Goal: Task Accomplishment & Management: Manage account settings

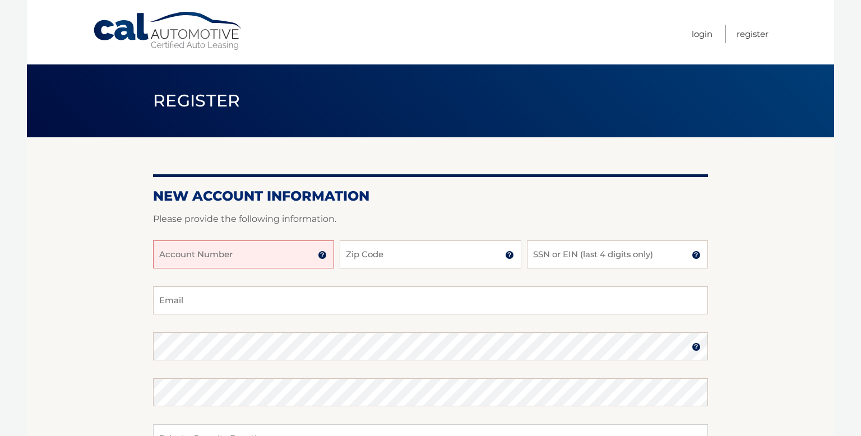
click at [233, 255] on input "Account Number" at bounding box center [243, 254] width 181 height 28
type input "44455988927"
click at [384, 260] on input "Zip Code" at bounding box center [430, 254] width 181 height 28
type input "11778"
type input "jsuppertime@aol.com"
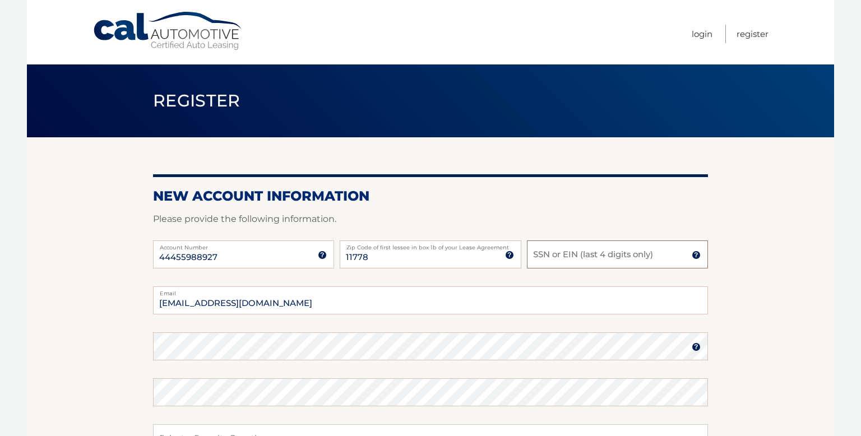
click at [601, 254] on input "SSN or EIN (last 4 digits only)" at bounding box center [617, 254] width 181 height 28
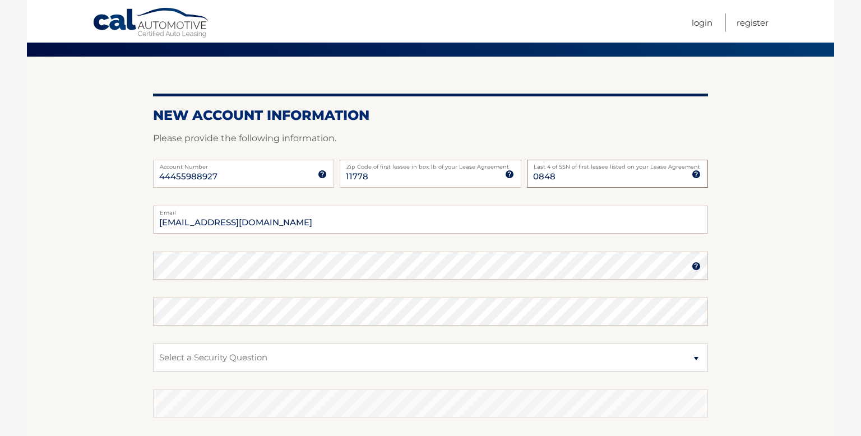
scroll to position [82, 0]
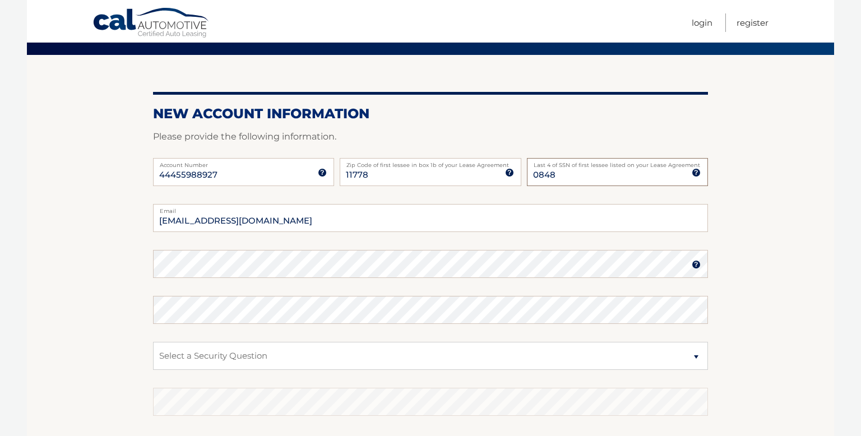
type input "0848"
click at [696, 267] on img at bounding box center [695, 264] width 9 height 9
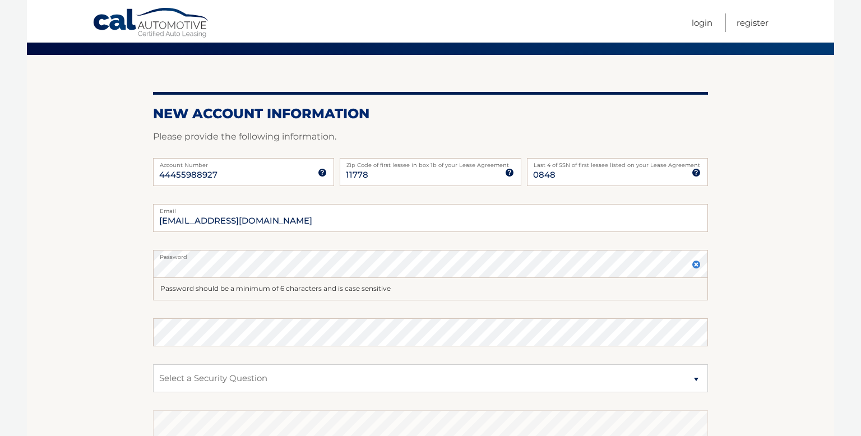
click at [696, 267] on img at bounding box center [695, 264] width 9 height 9
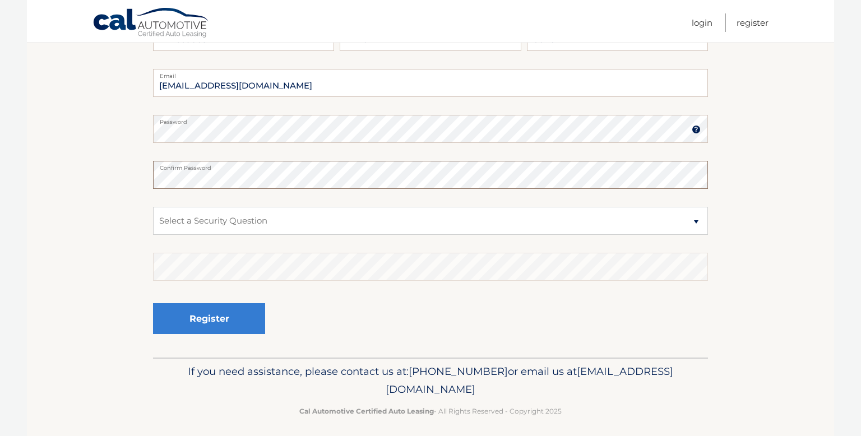
scroll to position [219, 0]
click at [696, 220] on select "Select a Security Question What was the name of your elementary school? What is…" at bounding box center [430, 219] width 555 height 28
select select "3"
click at [153, 205] on select "Select a Security Question What was the name of your elementary school? What is…" at bounding box center [430, 219] width 555 height 28
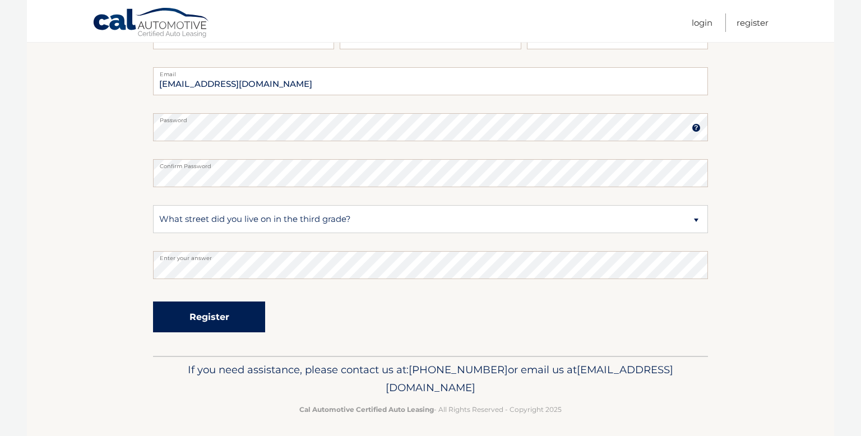
click at [196, 310] on button "Register" at bounding box center [209, 316] width 112 height 31
click at [201, 323] on button "Register" at bounding box center [209, 316] width 112 height 31
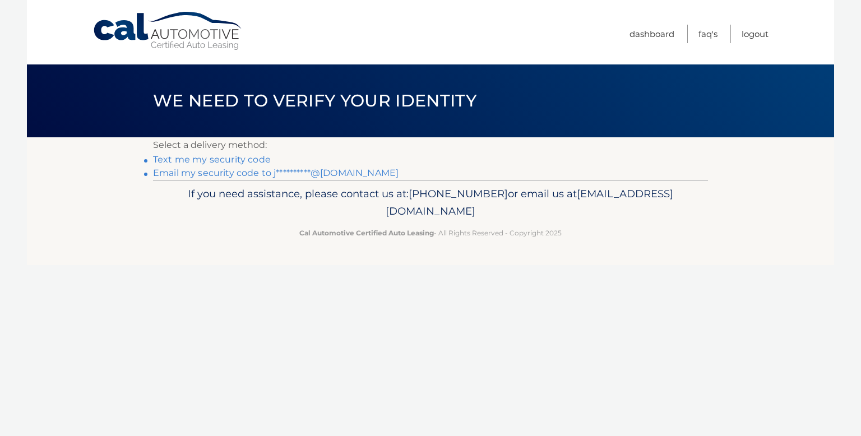
click at [153, 161] on li "Text me my security code" at bounding box center [430, 159] width 555 height 13
click at [236, 159] on link "Text me my security code" at bounding box center [212, 159] width 118 height 11
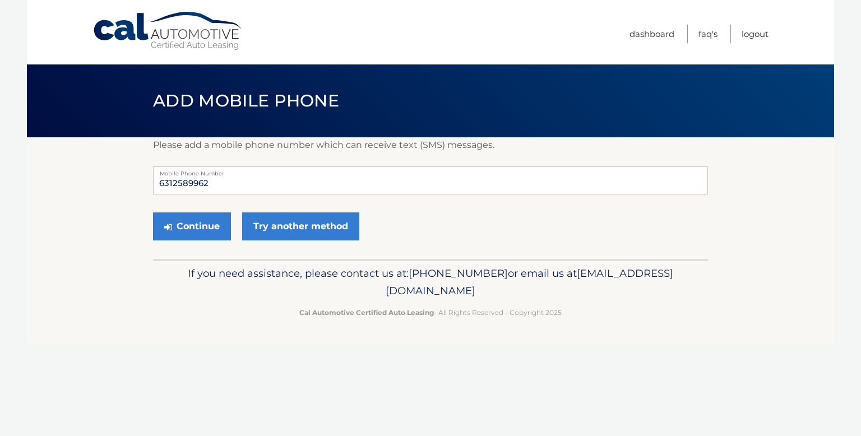
click at [236, 157] on div "Please add a mobile phone number which can receive text (SMS) messages. 6312589…" at bounding box center [430, 198] width 555 height 122
click at [190, 224] on button "Continue" at bounding box center [192, 226] width 78 height 28
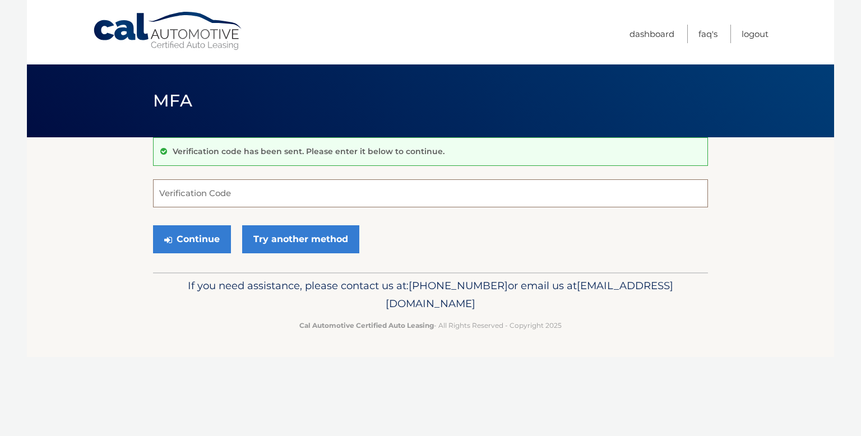
click at [175, 193] on input "Verification Code" at bounding box center [430, 193] width 555 height 28
type input "028449"
click at [183, 240] on button "Continue" at bounding box center [192, 239] width 78 height 28
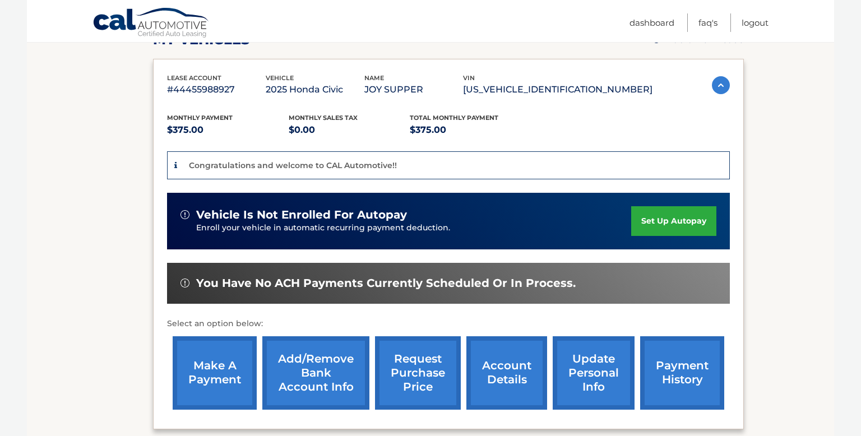
scroll to position [175, 0]
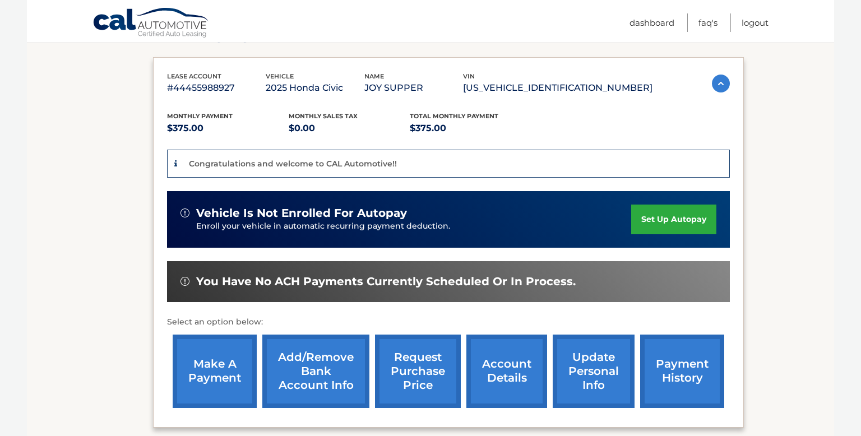
click at [680, 227] on link "set up autopay" at bounding box center [673, 220] width 85 height 30
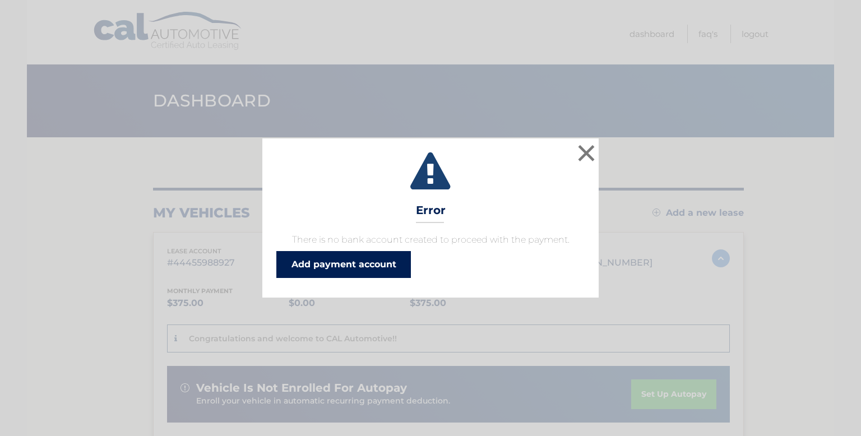
click at [342, 264] on link "Add payment account" at bounding box center [343, 264] width 134 height 27
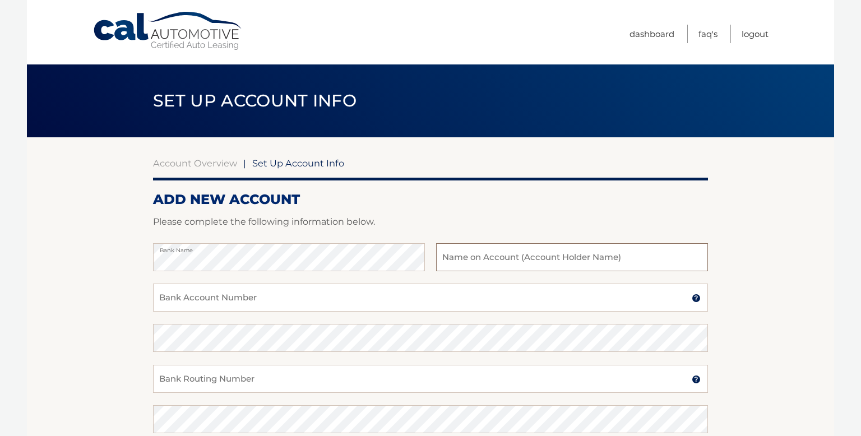
click at [485, 257] on input "text" at bounding box center [572, 257] width 272 height 28
type input "Joy L Supper"
click at [203, 303] on input "Bank Account Number" at bounding box center [430, 298] width 555 height 28
type input "4244993344"
click at [188, 384] on input "Bank Routing Number" at bounding box center [430, 379] width 555 height 28
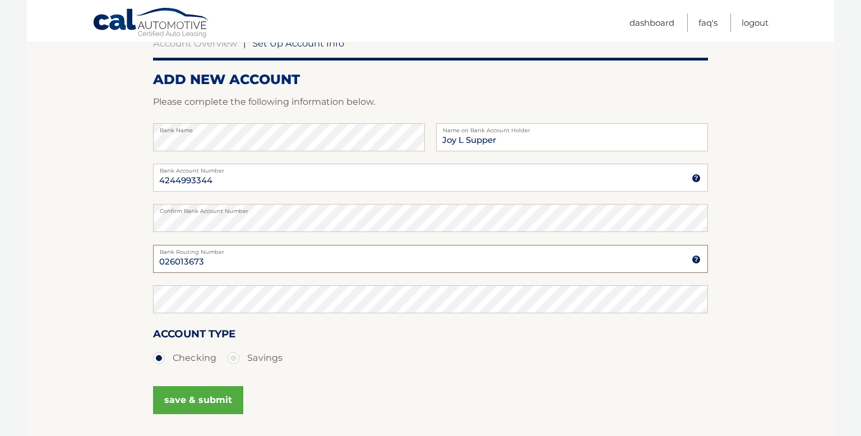
scroll to position [127, 0]
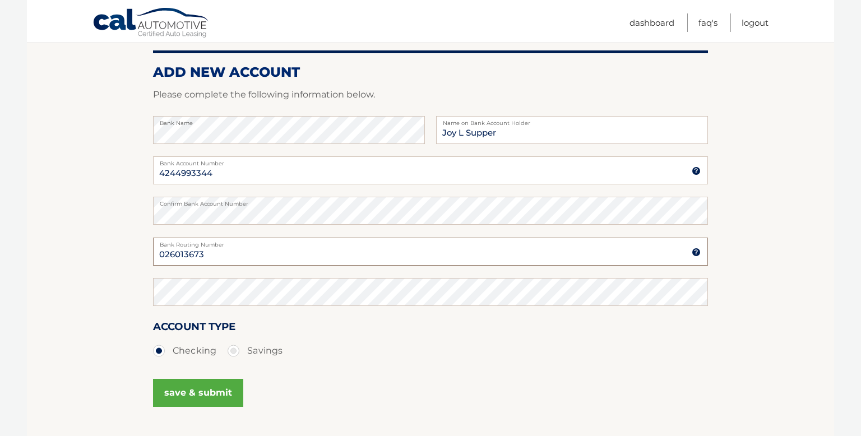
type input "026013673"
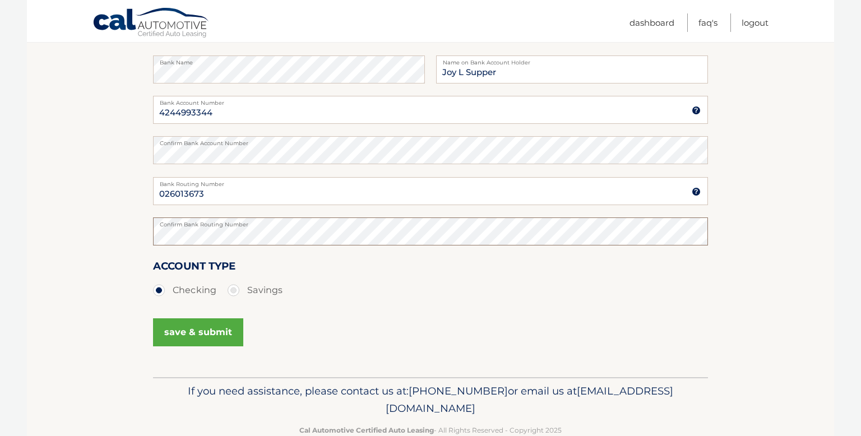
scroll to position [213, 0]
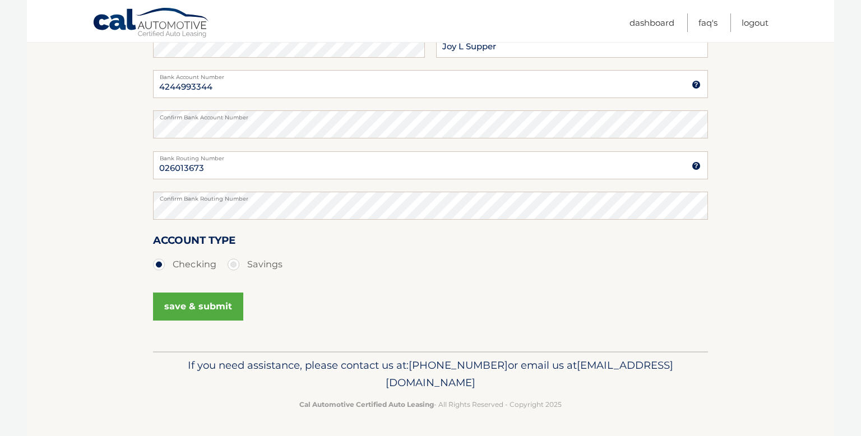
click at [198, 309] on button "save & submit" at bounding box center [198, 306] width 90 height 28
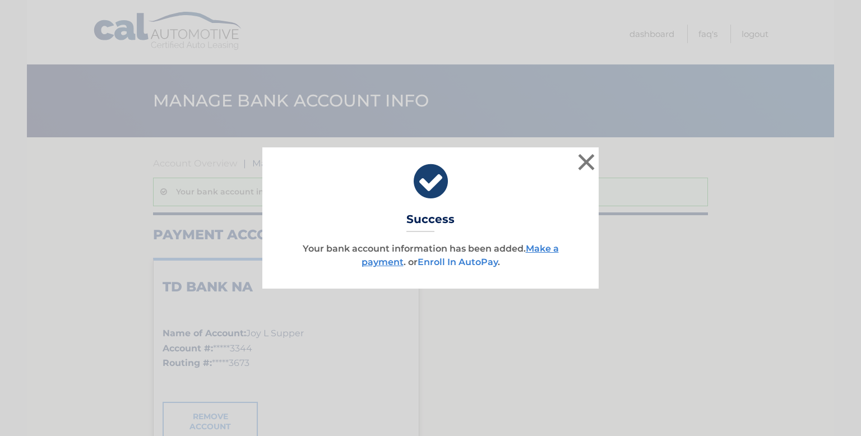
click at [465, 262] on link "Enroll In AutoPay" at bounding box center [457, 262] width 80 height 11
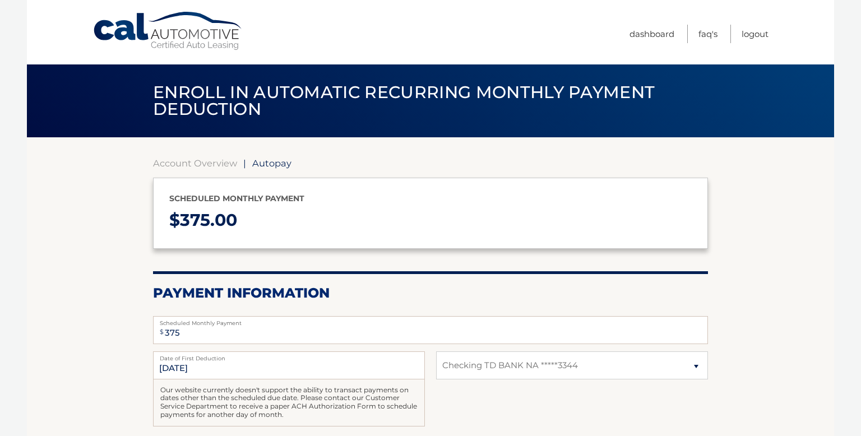
select select "ZGM1MGU4ZGEtNzRhOC00YWE0LWEyYjktNDIwNjA5NjkzNzU0"
click at [198, 369] on input "9/4/2025" at bounding box center [289, 365] width 272 height 28
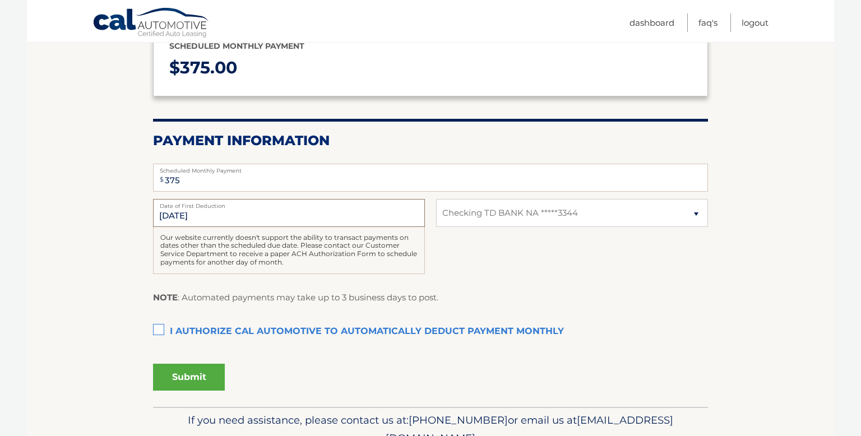
scroll to position [155, 0]
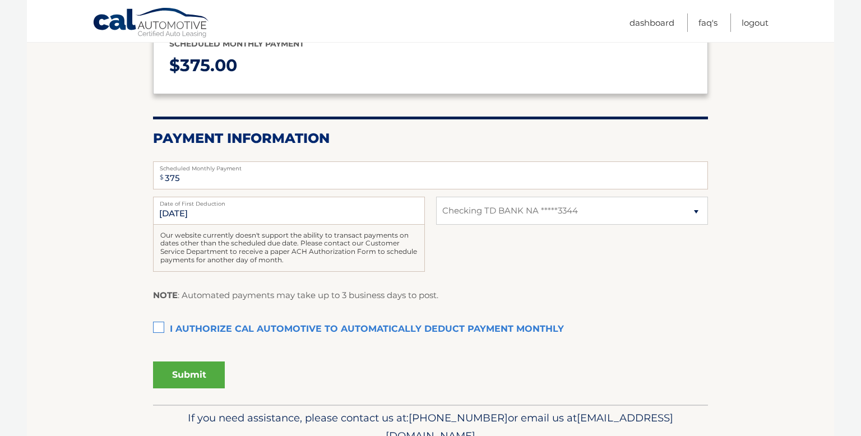
click at [160, 325] on label "I authorize cal automotive to automatically deduct payment monthly This checkbo…" at bounding box center [430, 329] width 555 height 22
click at [0, 0] on input "I authorize cal automotive to automatically deduct payment monthly This checkbo…" at bounding box center [0, 0] width 0 height 0
click at [175, 377] on button "Submit" at bounding box center [189, 374] width 72 height 27
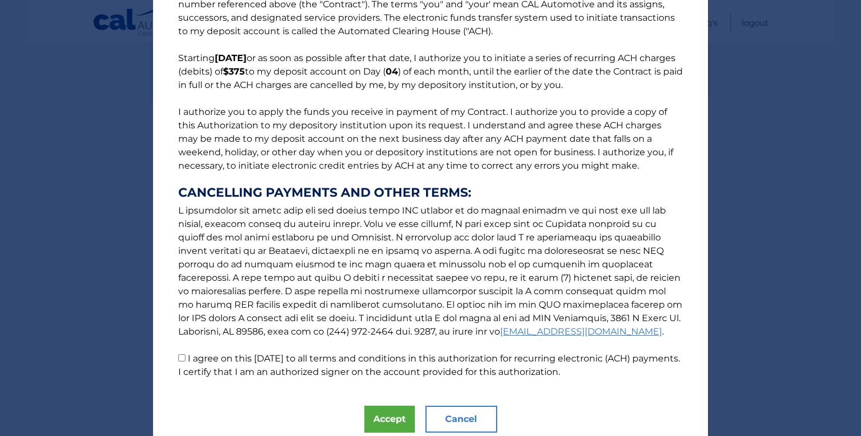
scroll to position [94, 0]
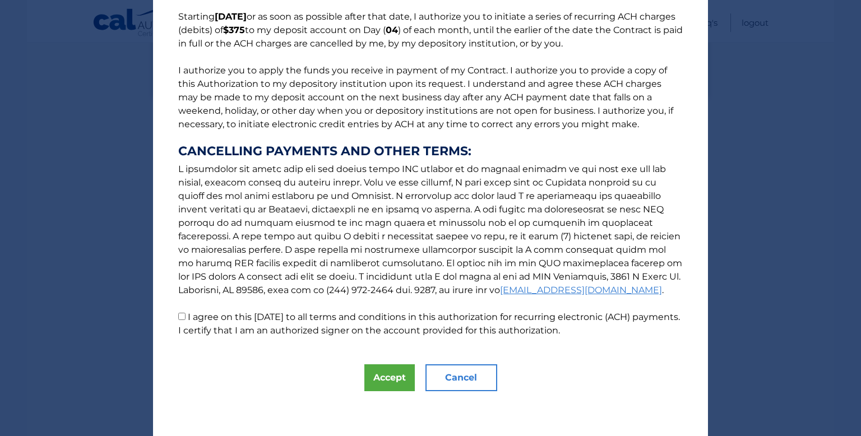
click at [180, 317] on input "I agree on this 08/27/2025 to all terms and conditions in this authorization fo…" at bounding box center [181, 316] width 7 height 7
checkbox input "true"
click at [397, 384] on button "Accept" at bounding box center [389, 377] width 50 height 27
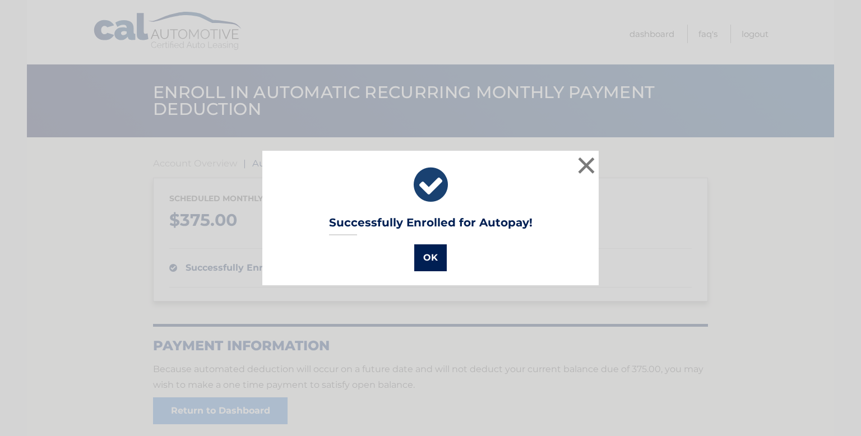
click at [428, 260] on button "OK" at bounding box center [430, 257] width 32 height 27
